Goal: Task Accomplishment & Management: Use online tool/utility

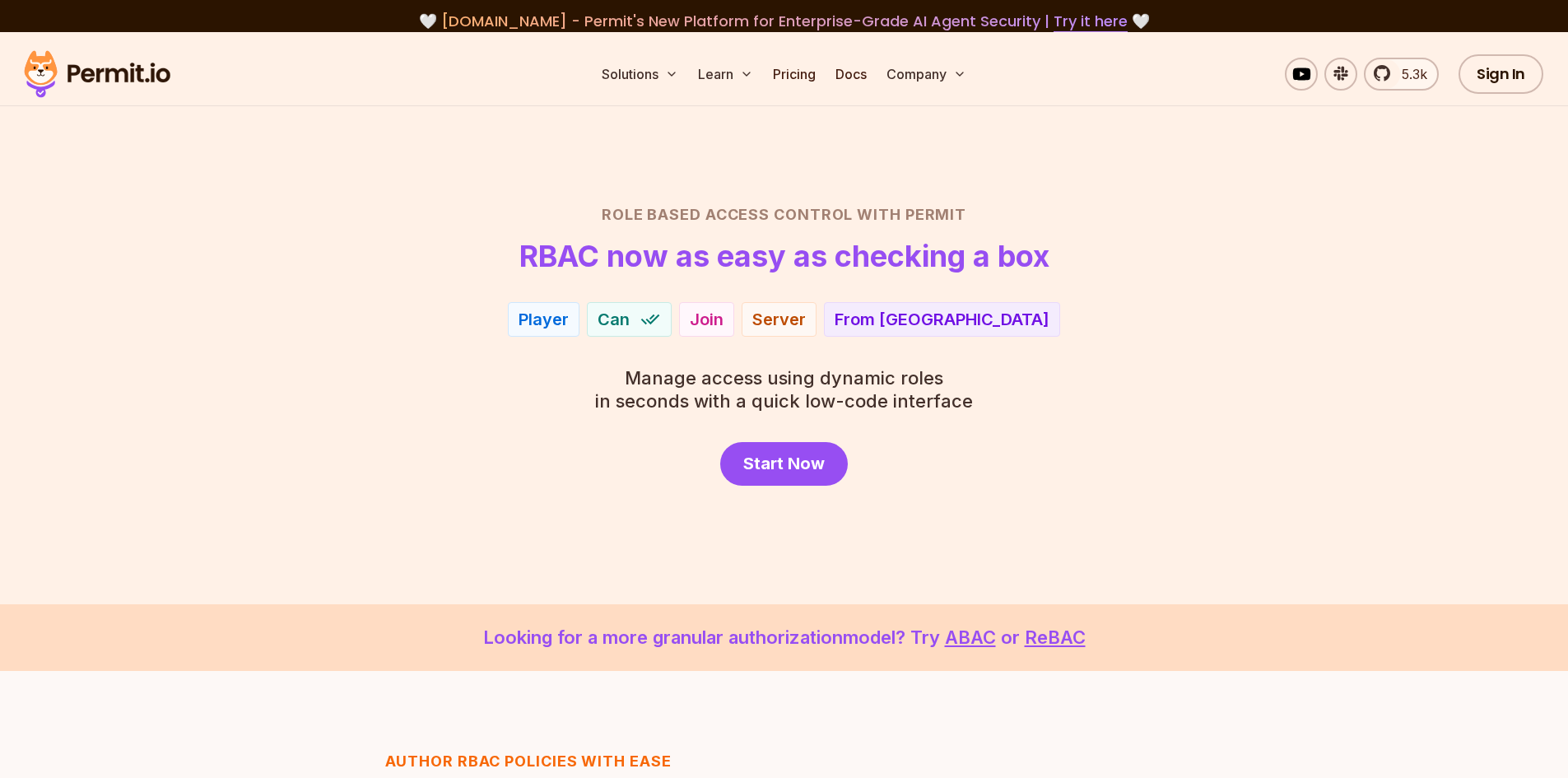
click at [630, 315] on span "Can" at bounding box center [614, 320] width 32 height 23
click at [779, 490] on section "Role Based Access Control with Permit RBAC now as easy as checking a box Player…" at bounding box center [784, 318] width 1568 height 572
click at [777, 467] on span "Start Now" at bounding box center [784, 463] width 81 height 23
